Goal: Task Accomplishment & Management: Use online tool/utility

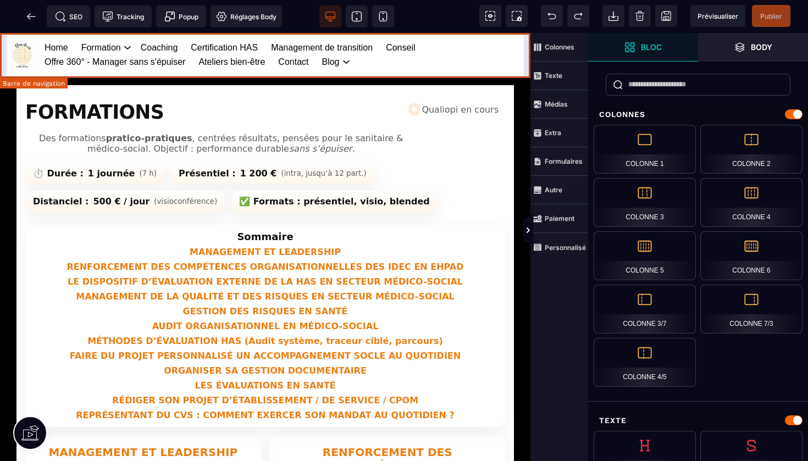
click at [525, 71] on div "Home Formation Management et leadership Gestion des risques en santé Management…" at bounding box center [265, 55] width 530 height 44
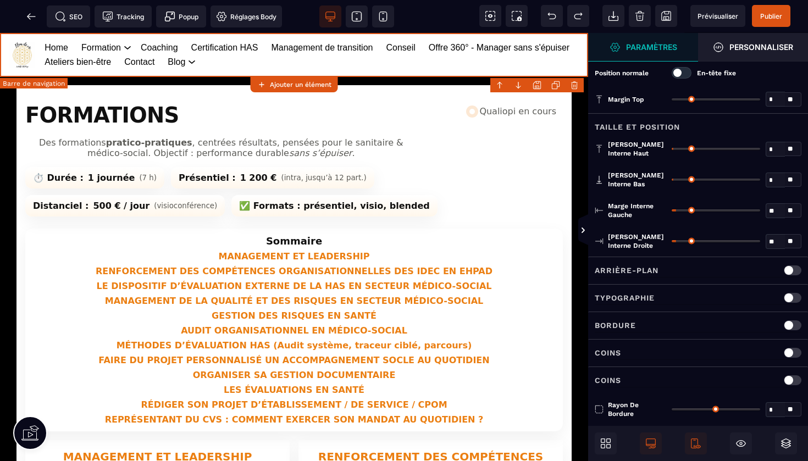
click at [535, 82] on body "B I U S A ******* Ajouter un élément" at bounding box center [404, 230] width 808 height 461
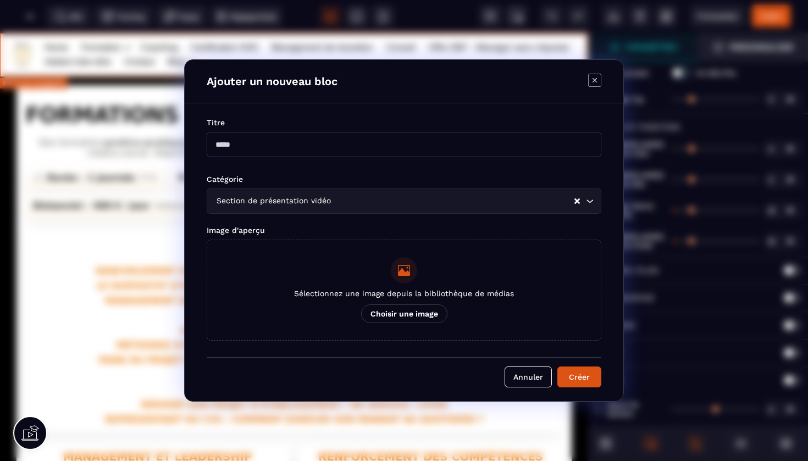
click at [344, 147] on input "Modal window" at bounding box center [404, 144] width 395 height 25
type input "**********"
click at [571, 374] on button "Créer" at bounding box center [579, 376] width 44 height 21
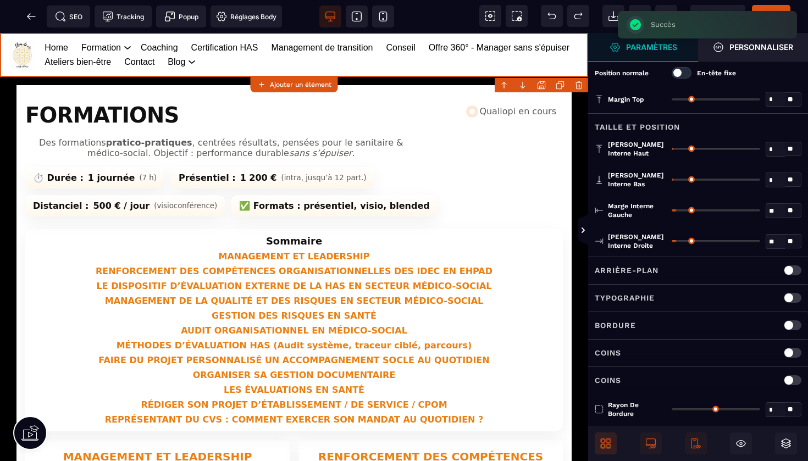
click at [607, 443] on icon at bounding box center [605, 443] width 11 height 11
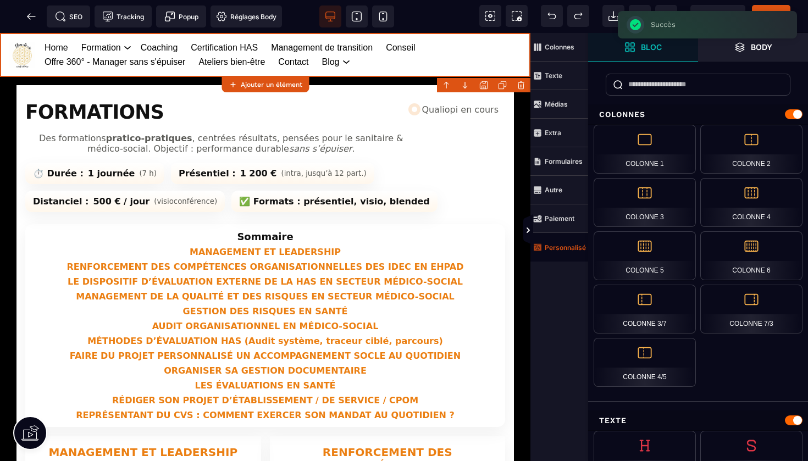
click at [570, 250] on strong "Personnalisé" at bounding box center [565, 247] width 41 height 8
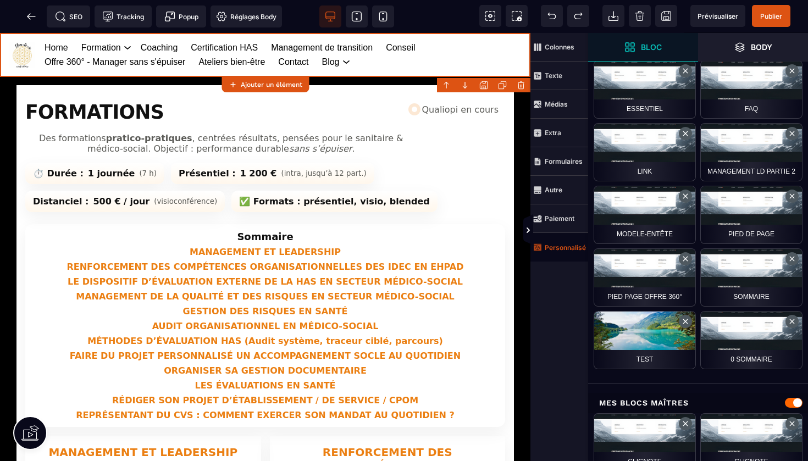
scroll to position [574, 0]
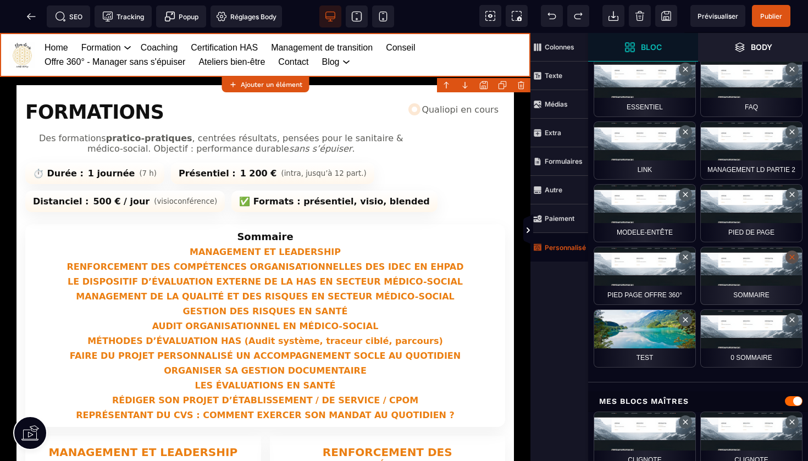
click at [791, 259] on button at bounding box center [791, 257] width 13 height 13
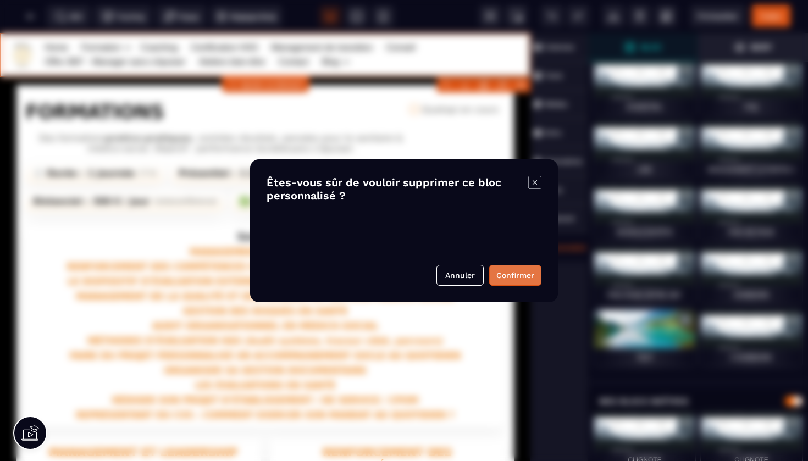
click at [514, 274] on button "Confirmer" at bounding box center [515, 275] width 52 height 21
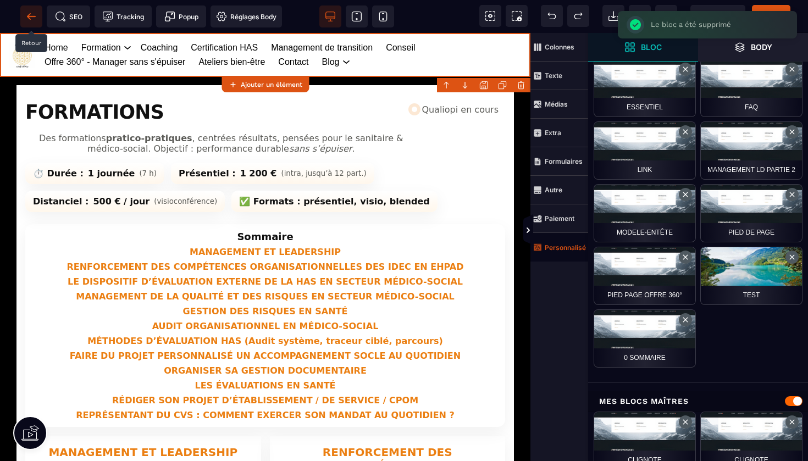
click at [30, 18] on icon at bounding box center [28, 16] width 3 height 6
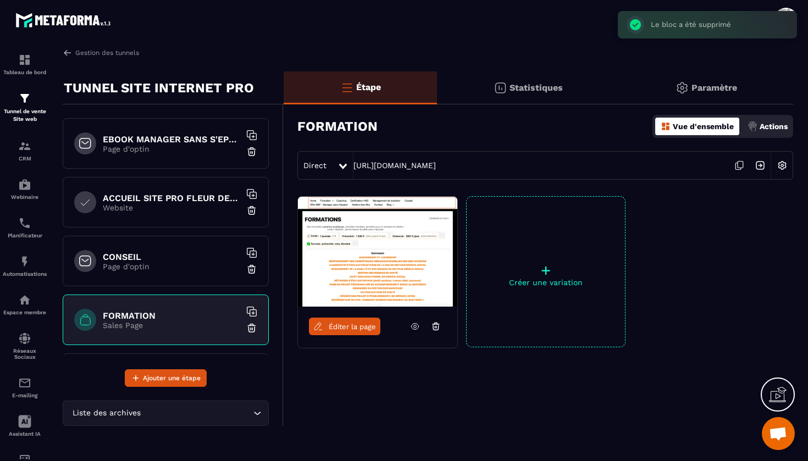
click at [177, 202] on h6 "ACCUEIL SITE PRO FLEUR DE VIE" at bounding box center [171, 198] width 137 height 10
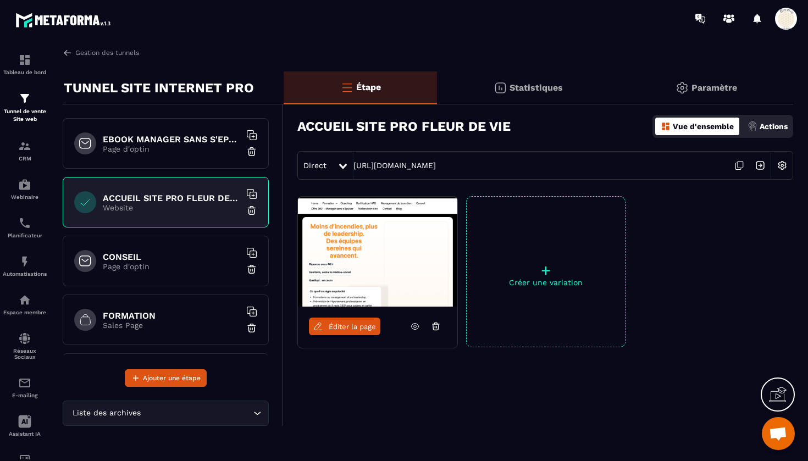
click at [337, 325] on span "Éditer la page" at bounding box center [352, 327] width 47 height 8
